Goal: Navigation & Orientation: Find specific page/section

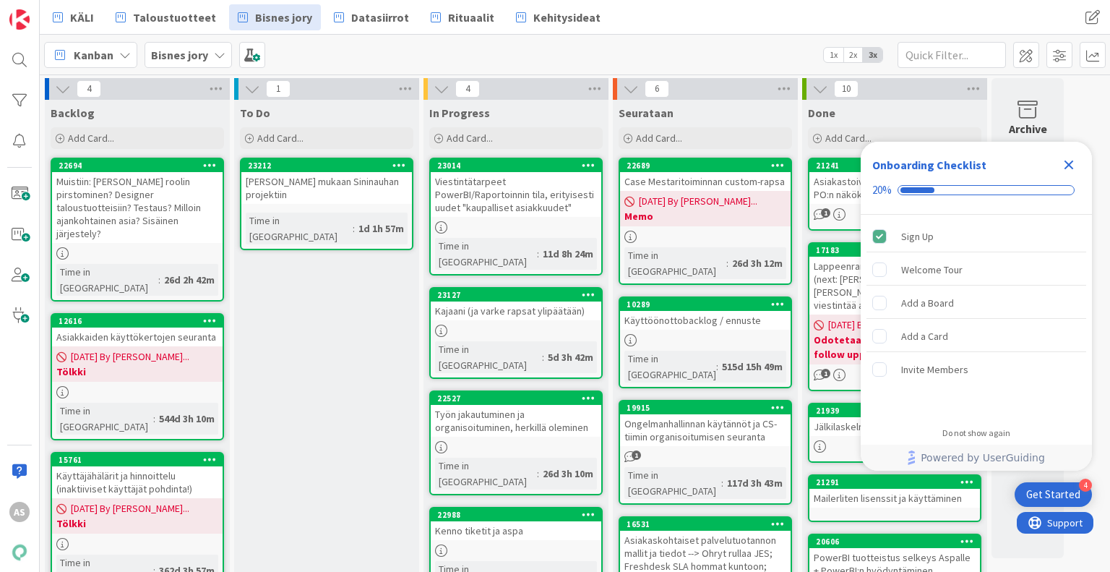
click at [1065, 164] on icon "Close Checklist" at bounding box center [1068, 164] width 17 height 17
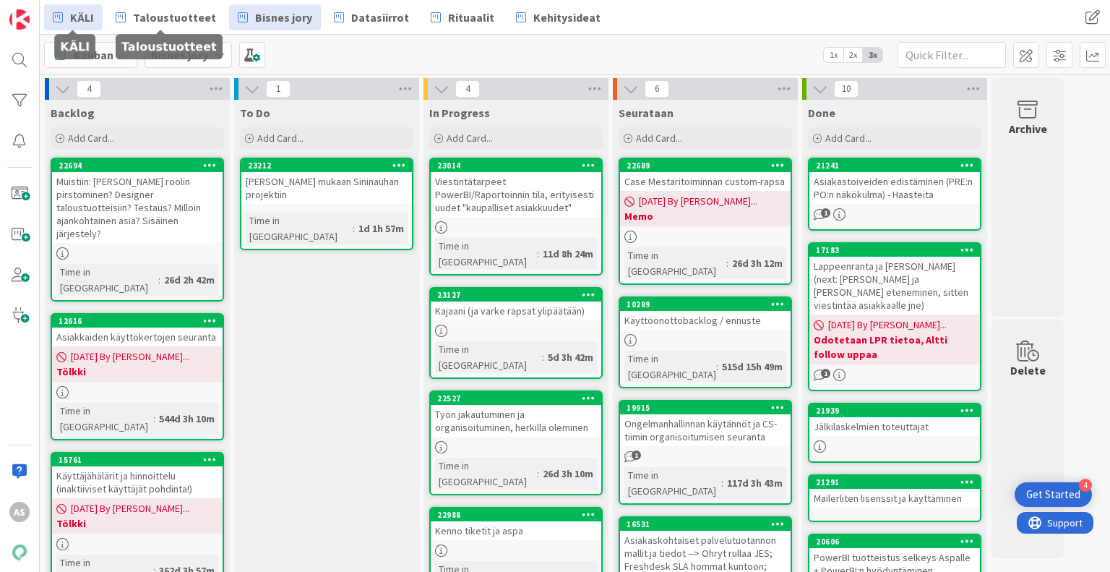
click at [82, 21] on span "KÄLI" at bounding box center [82, 17] width 24 height 17
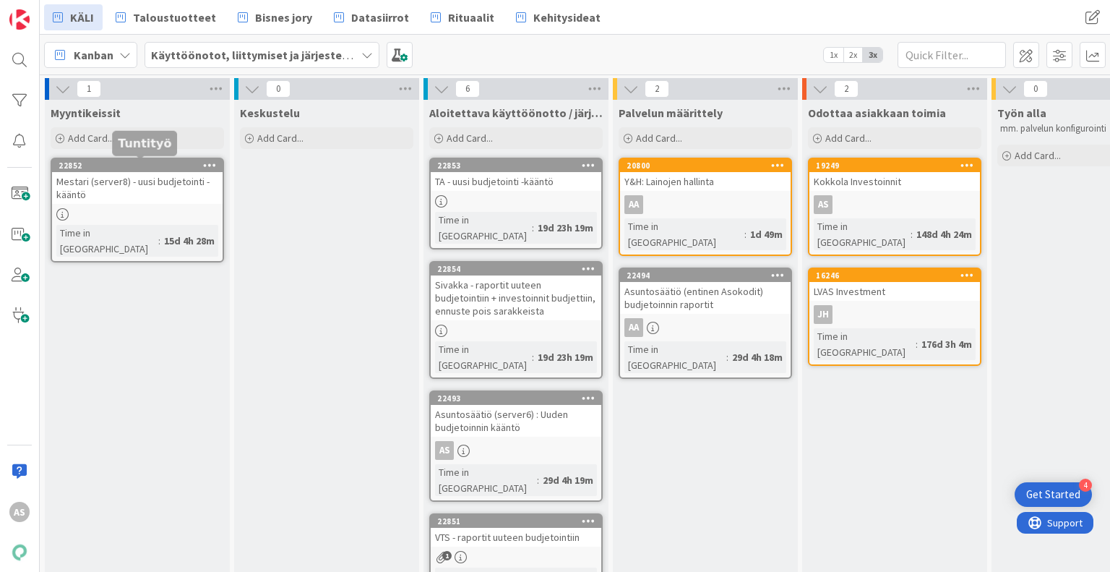
click at [167, 159] on div "22852" at bounding box center [137, 165] width 171 height 13
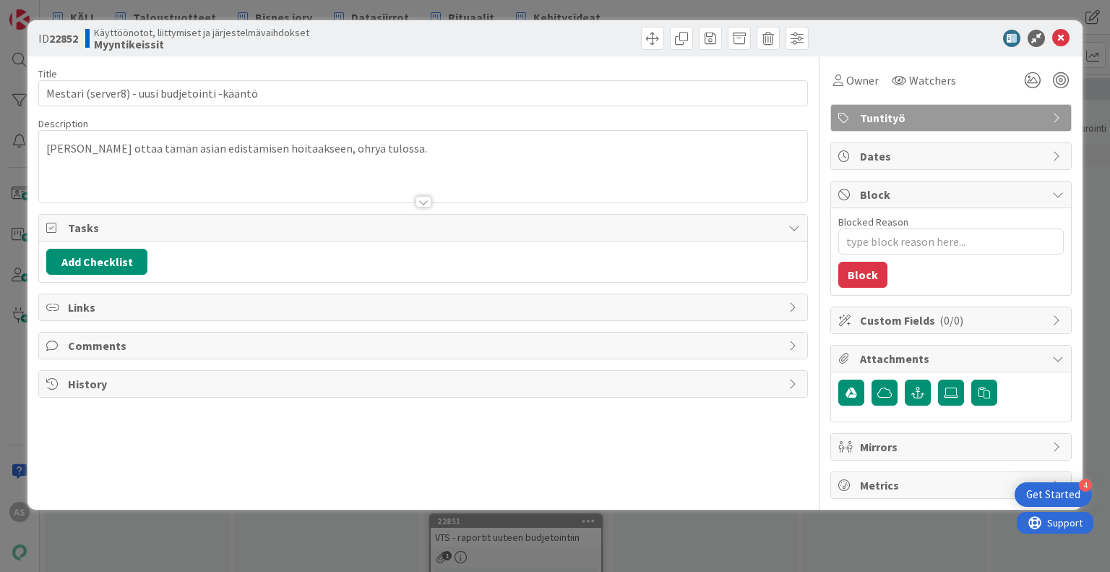
click at [262, 158] on div "[PERSON_NAME] ottaa tämän asian edistämisen hoitaakseen, ohryä tulossa." at bounding box center [422, 169] width 767 height 65
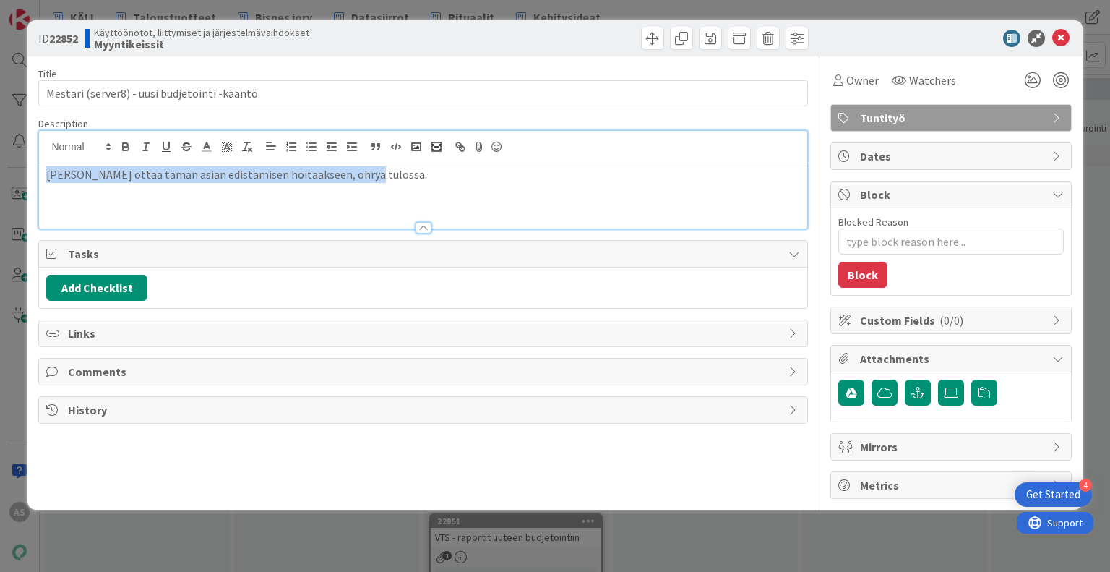
drag, startPoint x: 367, startPoint y: 175, endPoint x: 0, endPoint y: 173, distance: 367.1
click at [0, 173] on div "ID 22852 Käyttöönotot, liittymiset ja järjestelmävaihdokset Myyntikeissit Title…" at bounding box center [555, 286] width 1110 height 572
click at [70, 197] on div "[PERSON_NAME] ottaa tämän asian edistämisen hoitaakseen, ohryä tulossa." at bounding box center [422, 195] width 767 height 65
click at [364, 194] on div "[PERSON_NAME] ottaa tämän asian edistämisen hoitaakseen, ohryä tulossa." at bounding box center [422, 195] width 767 height 65
drag, startPoint x: 364, startPoint y: 194, endPoint x: 0, endPoint y: 179, distance: 364.5
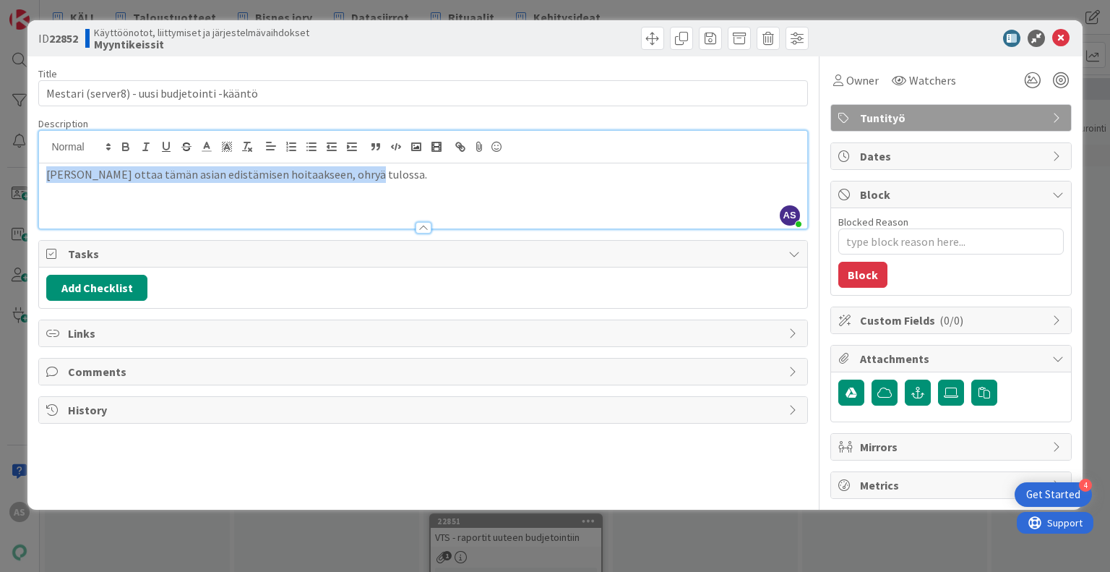
click at [0, 179] on div "ID 22852 Käyttöönotot, liittymiset ja järjestelmävaihdokset Myyntikeissit Title…" at bounding box center [555, 286] width 1110 height 572
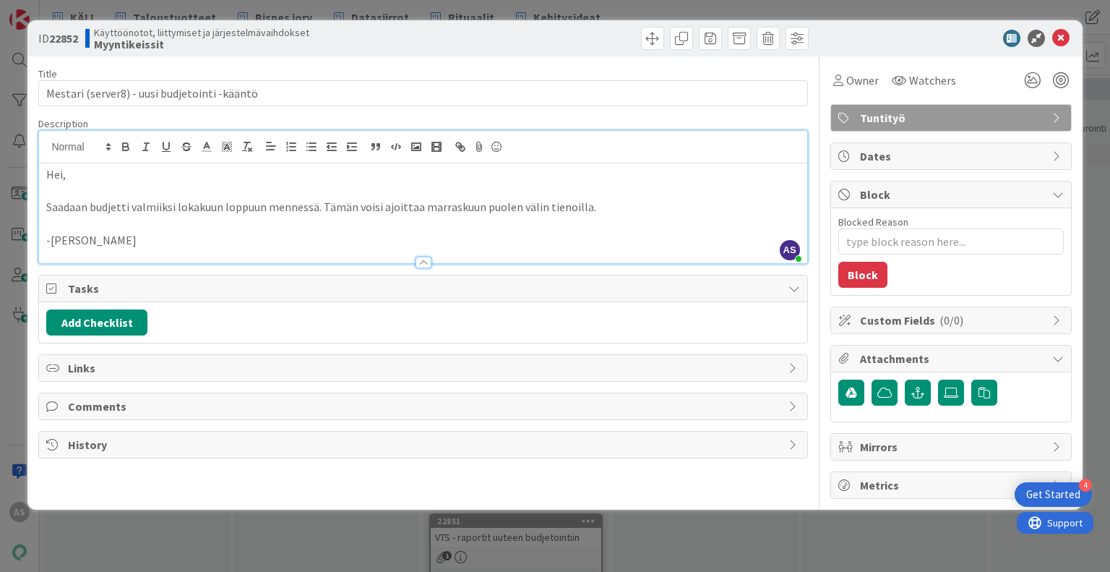
click at [711, 524] on div "ID 22852 Käyttöönotot, liittymiset ja järjestelmävaihdokset Myyntikeissit Title…" at bounding box center [555, 286] width 1110 height 572
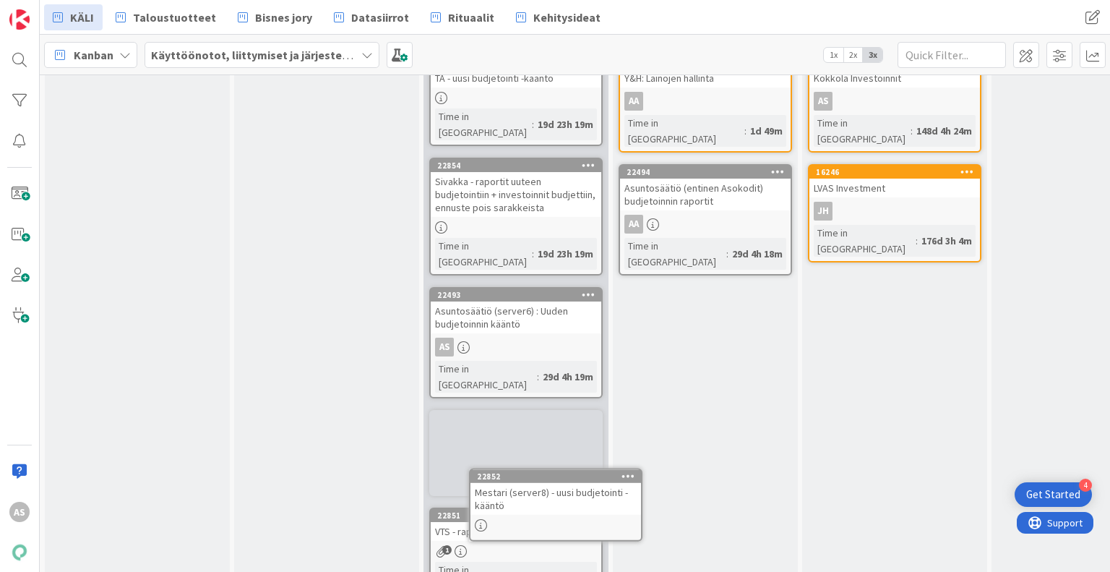
scroll to position [113, 0]
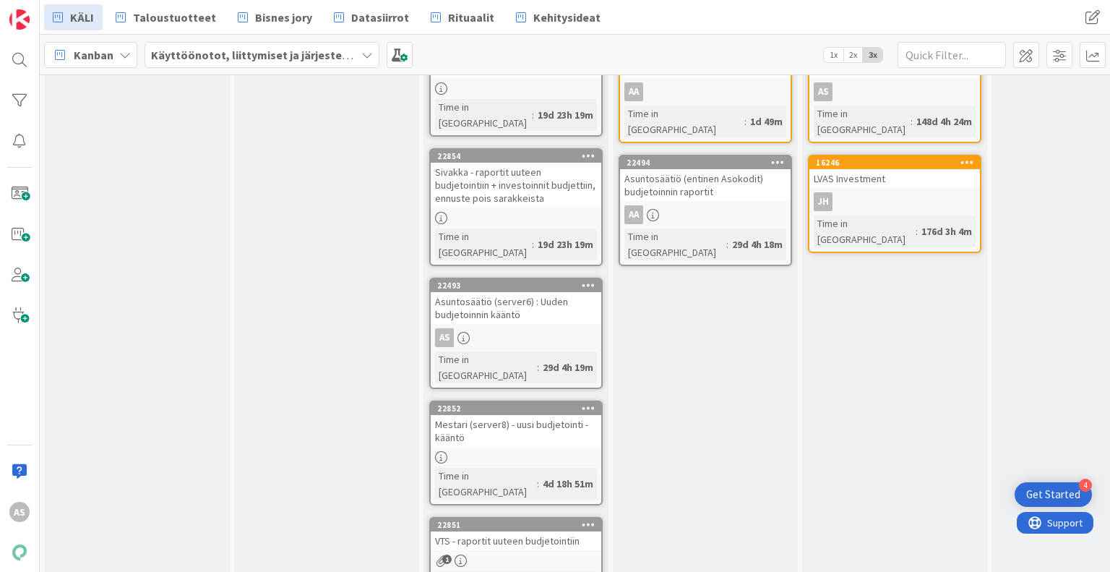
click at [504, 292] on div "Asuntosäätiö (server6) : Uuden budjetoinnin kääntö" at bounding box center [516, 308] width 171 height 32
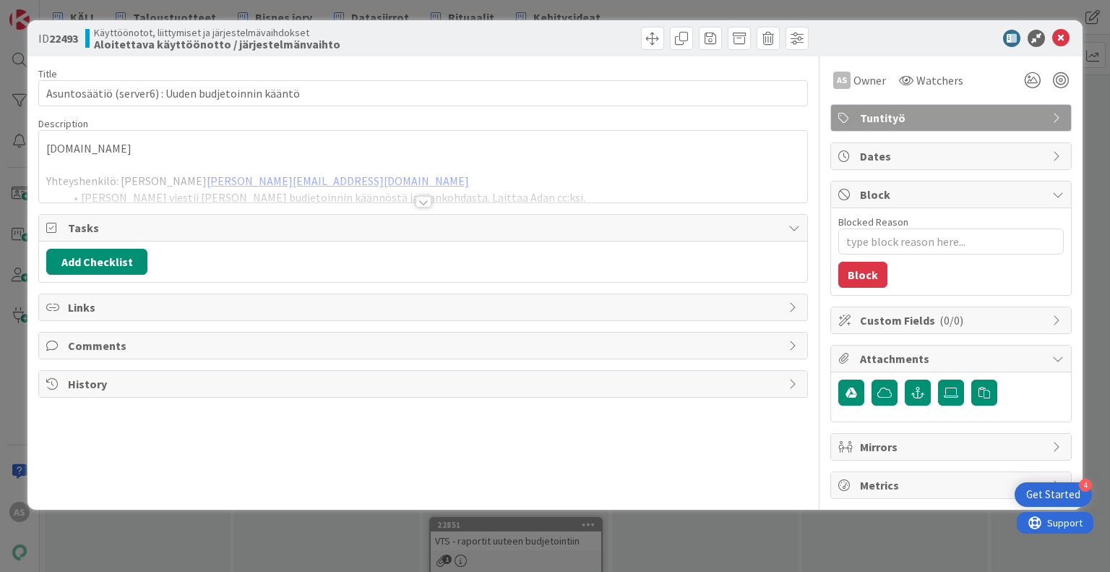
click at [426, 202] on div at bounding box center [424, 202] width 16 height 12
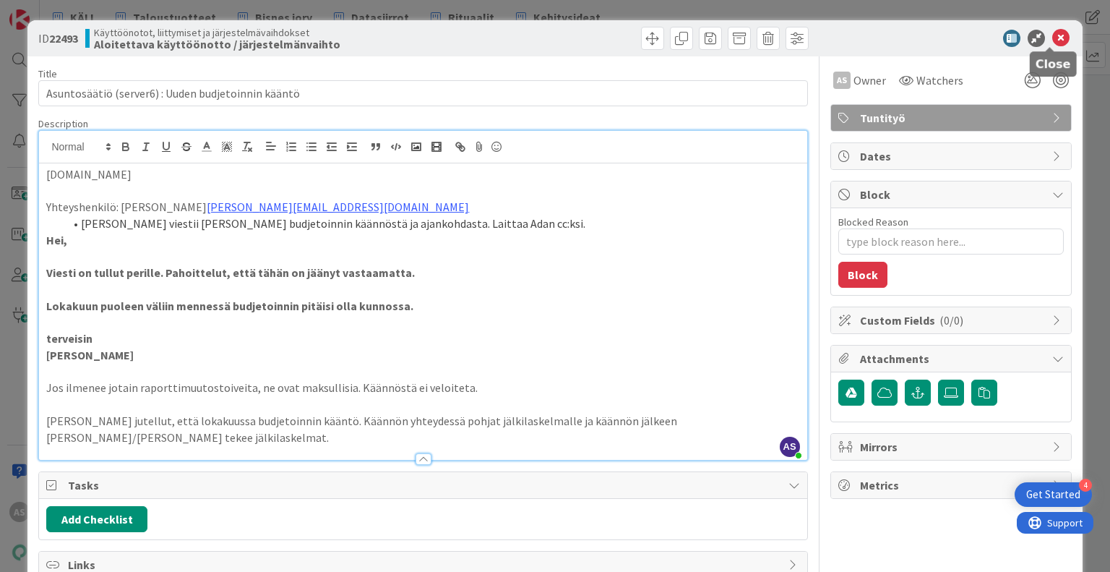
click at [1052, 41] on icon at bounding box center [1060, 38] width 17 height 17
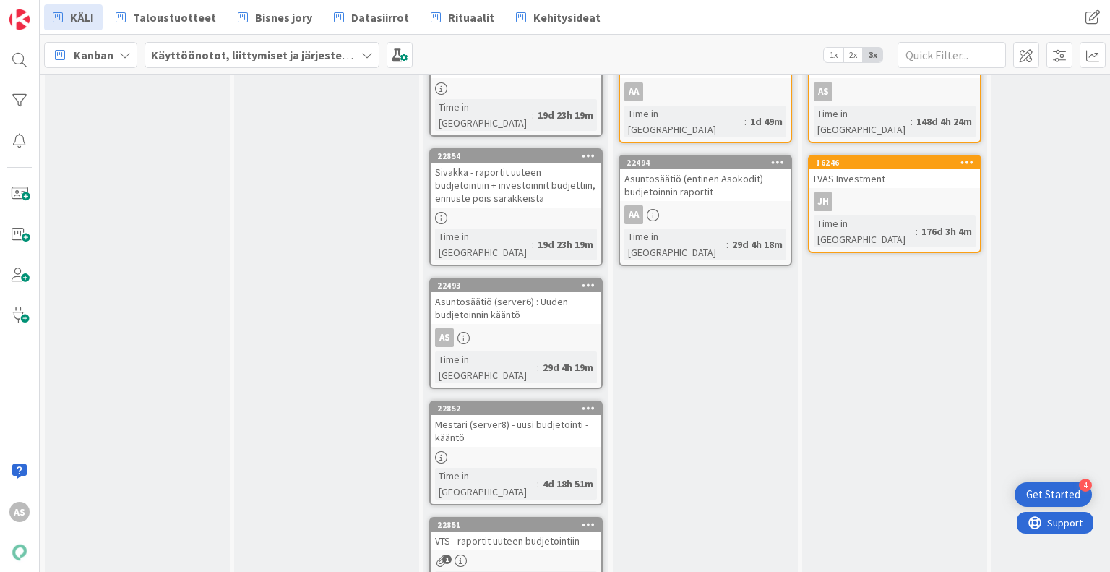
click at [550, 163] on div "Sivakka - raportit uuteen budjetointiin + investoinnit budjettiin, ennuste pois…" at bounding box center [516, 185] width 171 height 45
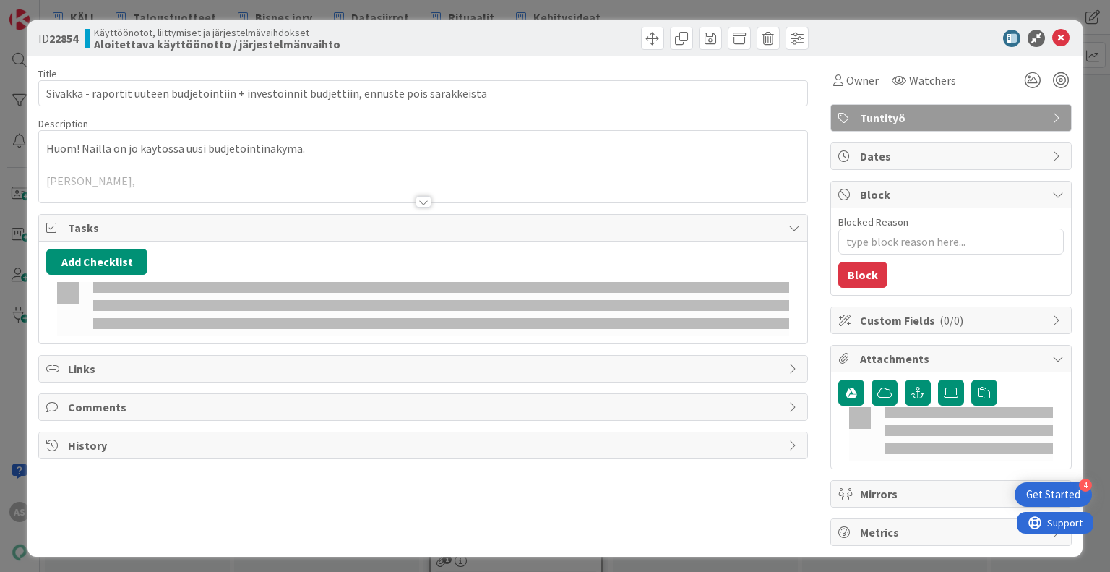
type textarea "x"
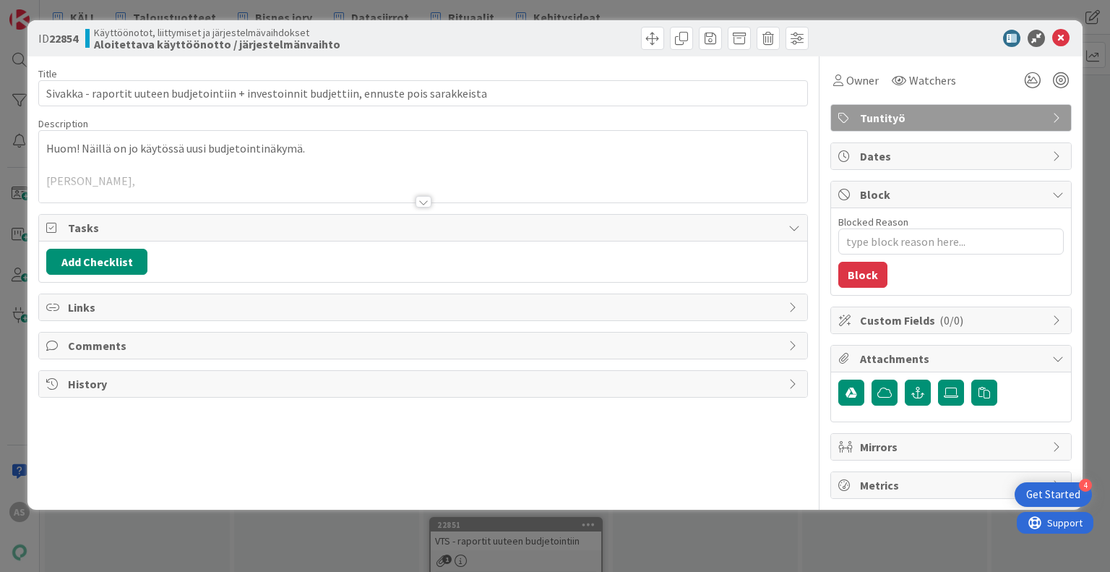
click at [419, 194] on div at bounding box center [422, 183] width 767 height 37
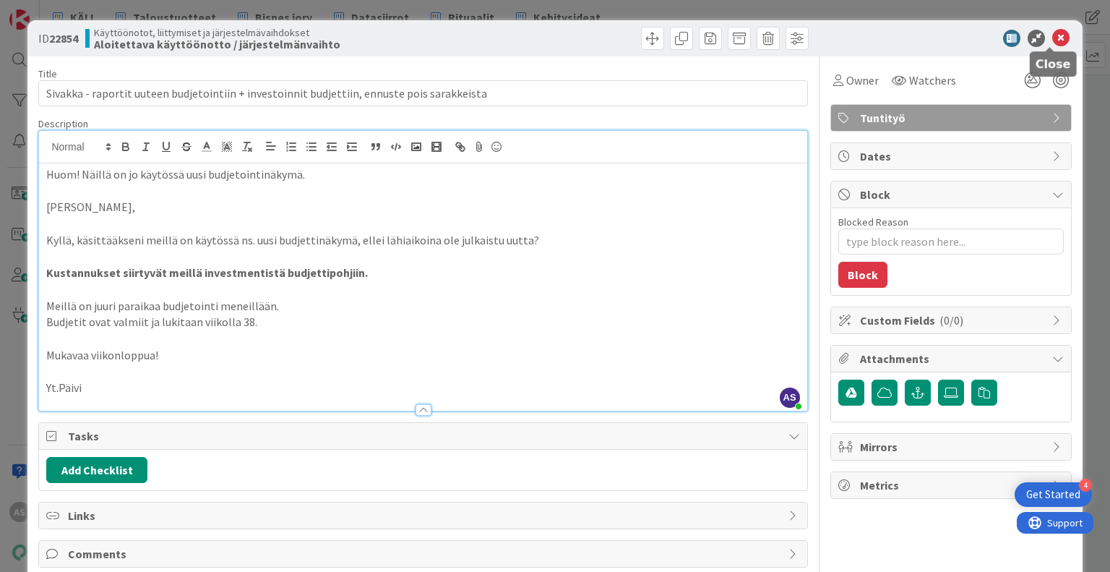
click at [1054, 32] on icon at bounding box center [1060, 38] width 17 height 17
